Goal: Transaction & Acquisition: Purchase product/service

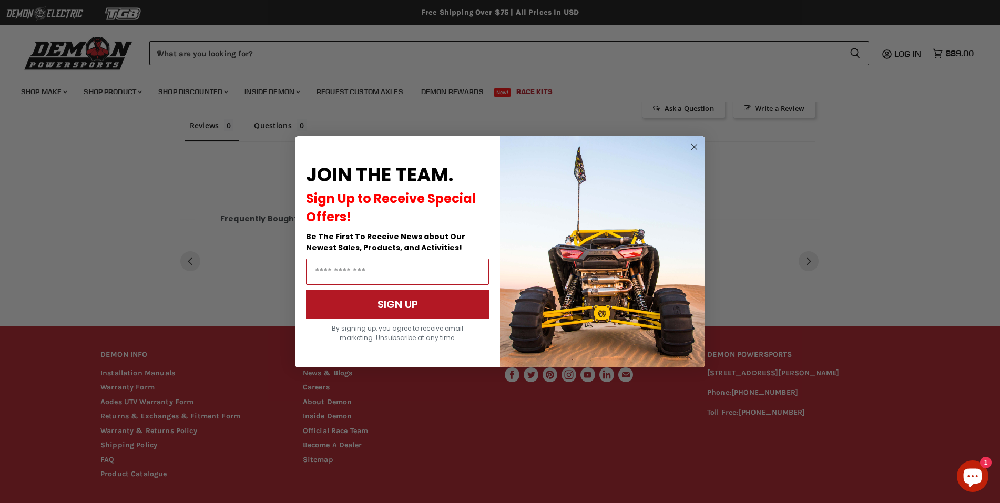
scroll to position [455, 0]
